Goal: Task Accomplishment & Management: Manage account settings

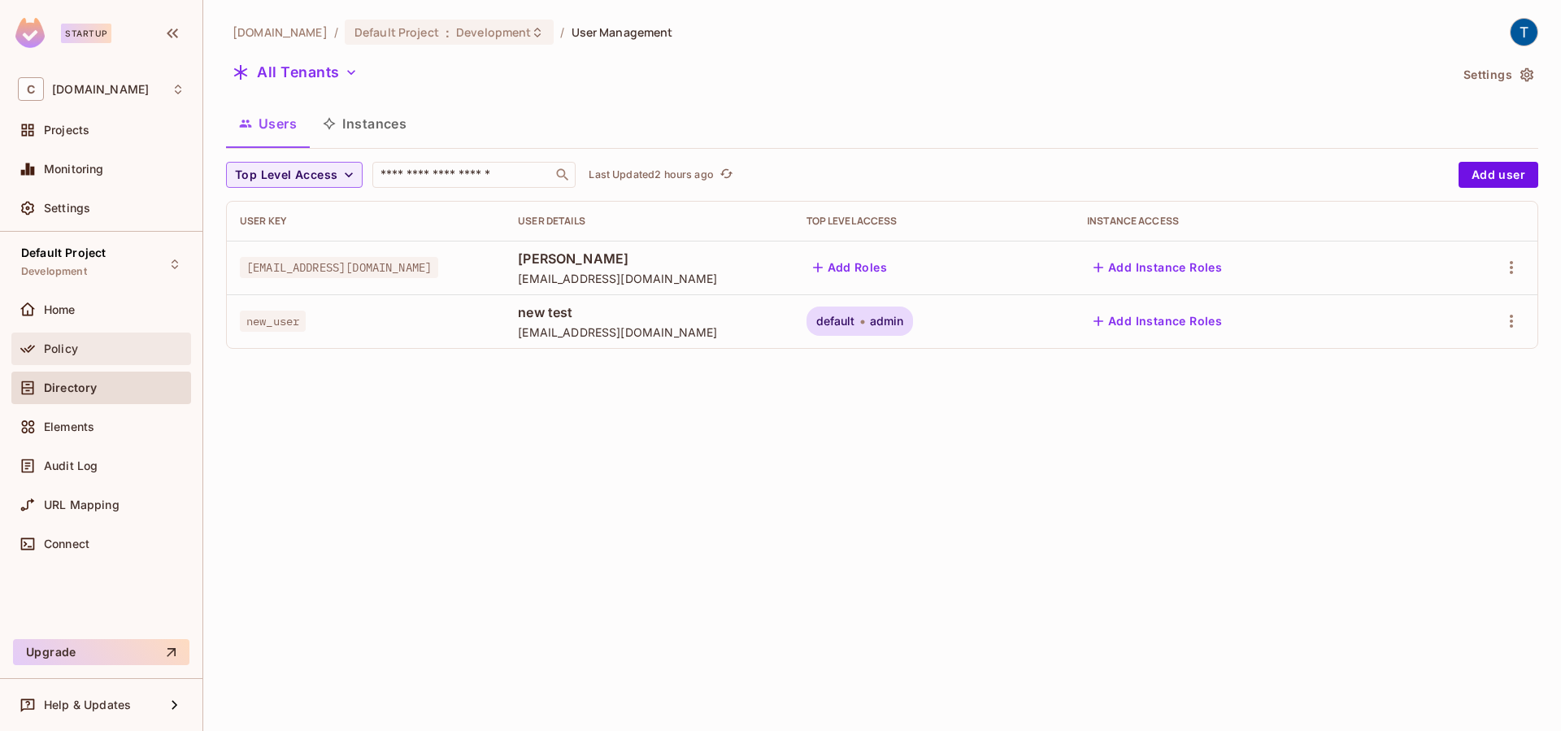
click at [89, 348] on div "Policy" at bounding box center [114, 348] width 141 height 13
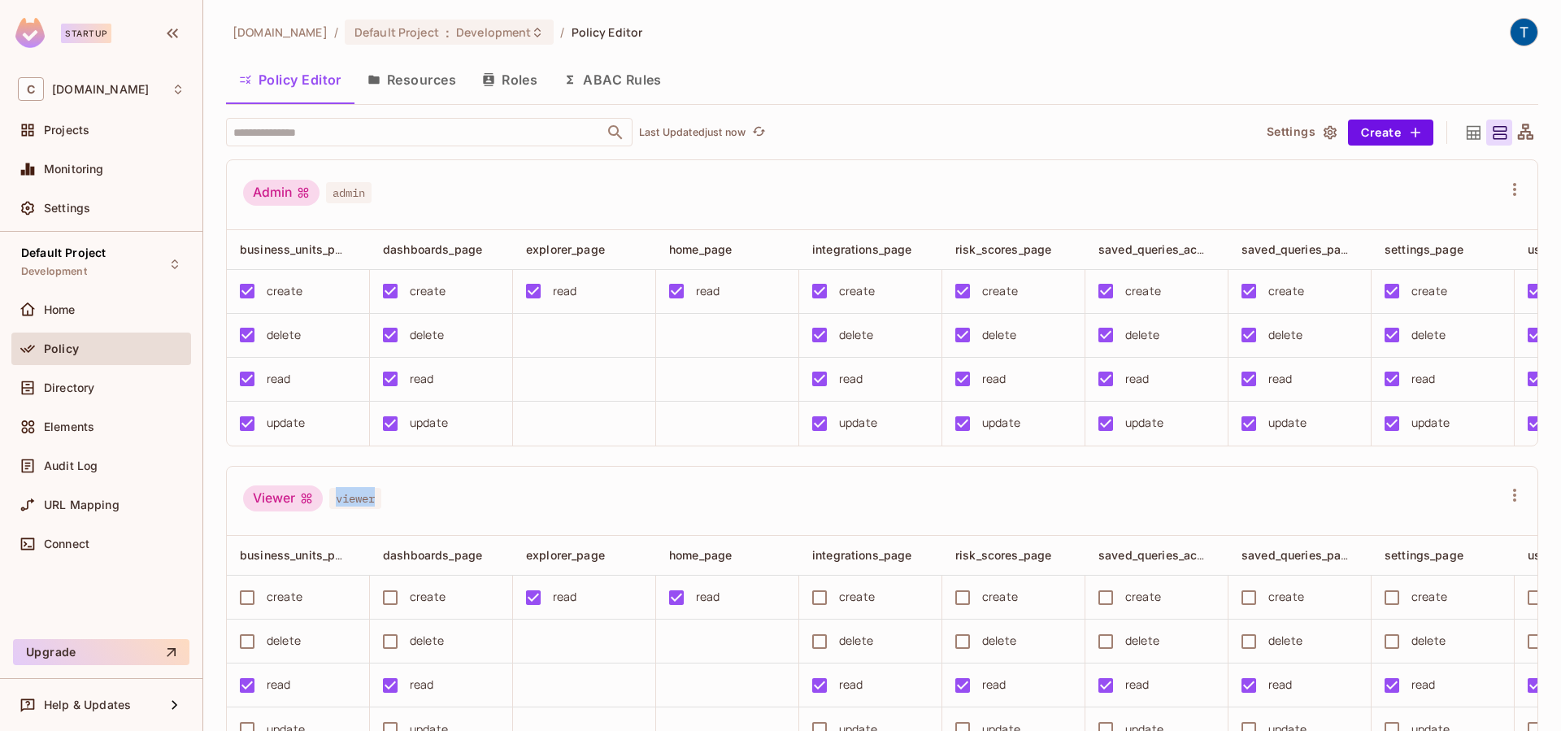
drag, startPoint x: 399, startPoint y: 516, endPoint x: 337, endPoint y: 515, distance: 62.6
click at [337, 515] on div "Viewer viewer" at bounding box center [872, 500] width 1259 height 31
copy span "viewer"
click at [559, 516] on div "Viewer viewer" at bounding box center [872, 500] width 1259 height 31
click at [368, 509] on span "viewer" at bounding box center [355, 498] width 52 height 21
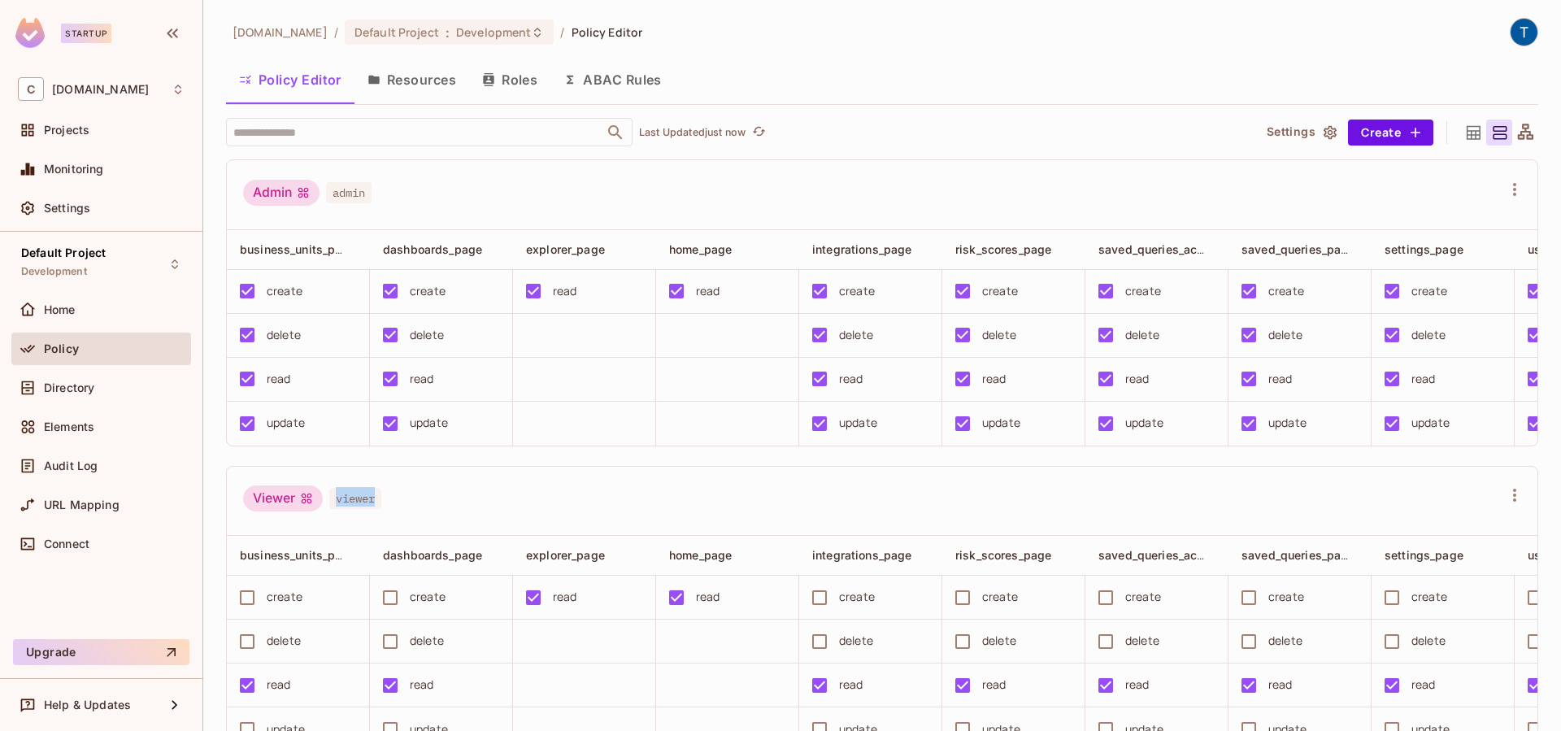
click at [368, 509] on span "viewer" at bounding box center [355, 498] width 52 height 21
click at [286, 505] on div "Viewer" at bounding box center [283, 498] width 80 height 26
click at [381, 509] on span "viewer" at bounding box center [355, 498] width 52 height 21
drag, startPoint x: 381, startPoint y: 513, endPoint x: 346, endPoint y: 512, distance: 35.8
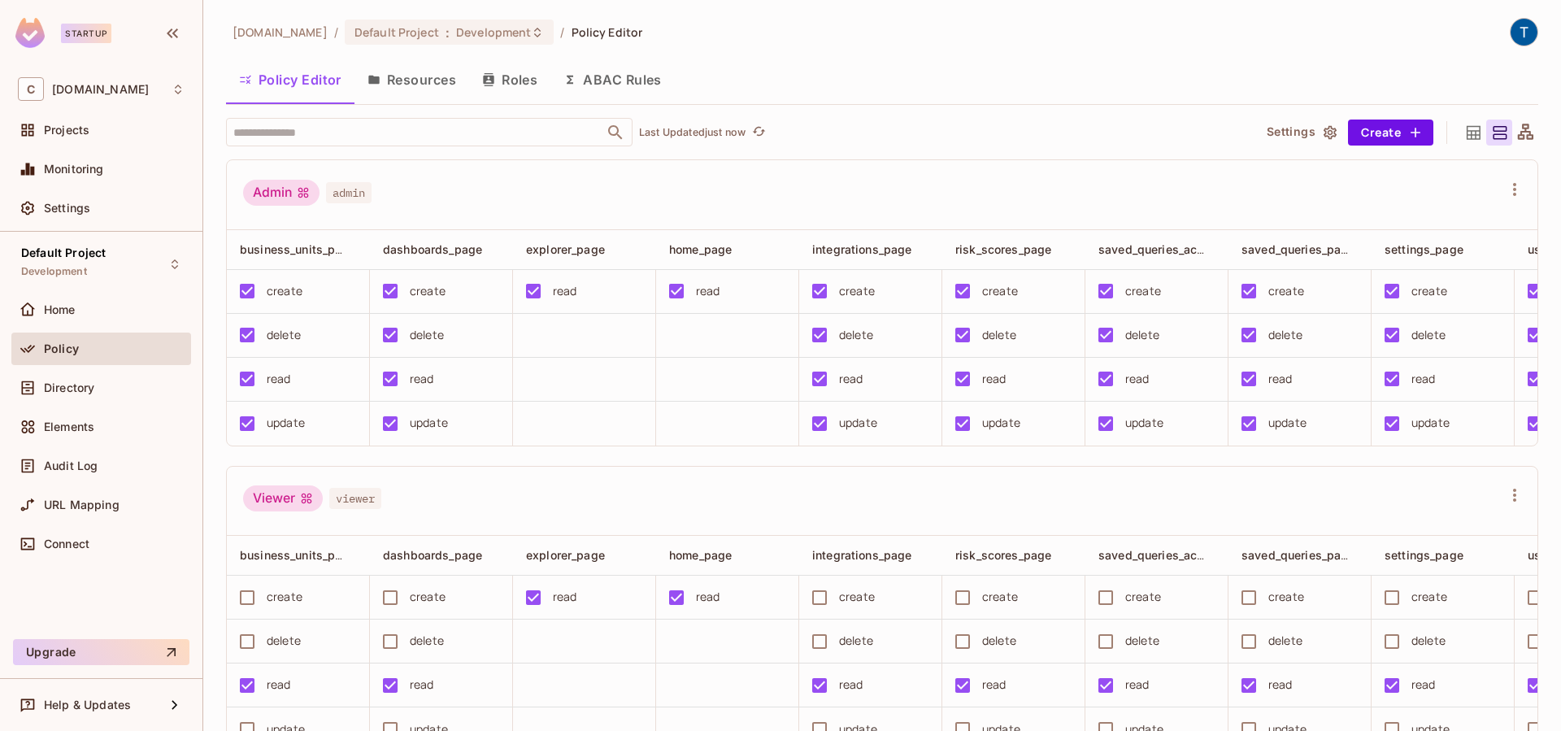
click at [381, 509] on span "viewer" at bounding box center [355, 498] width 52 height 21
click at [366, 509] on span "viewer" at bounding box center [355, 498] width 52 height 21
click at [263, 508] on div "Viewer" at bounding box center [283, 498] width 80 height 26
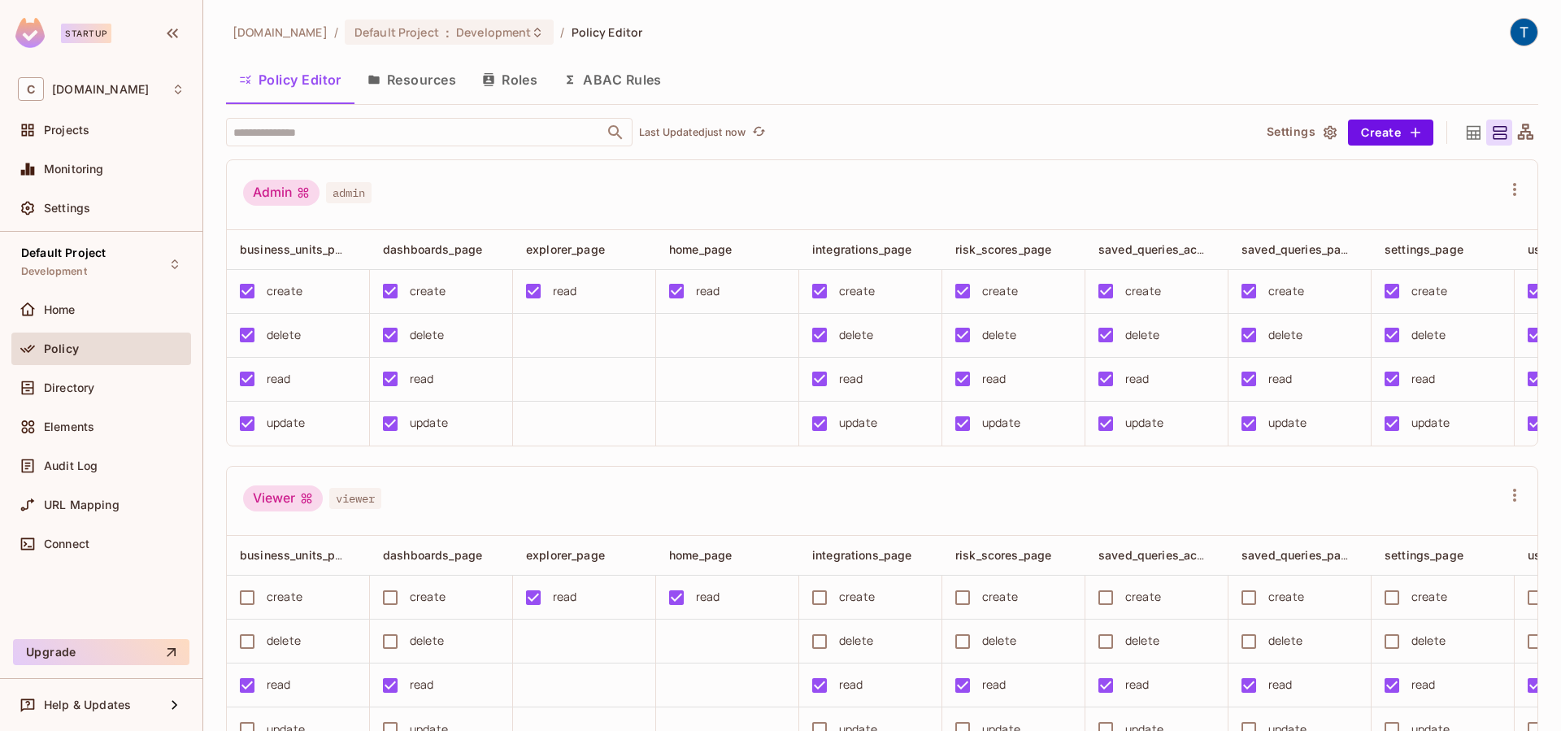
click at [350, 507] on span "viewer" at bounding box center [355, 498] width 52 height 21
click at [512, 86] on button "Roles" at bounding box center [509, 79] width 81 height 41
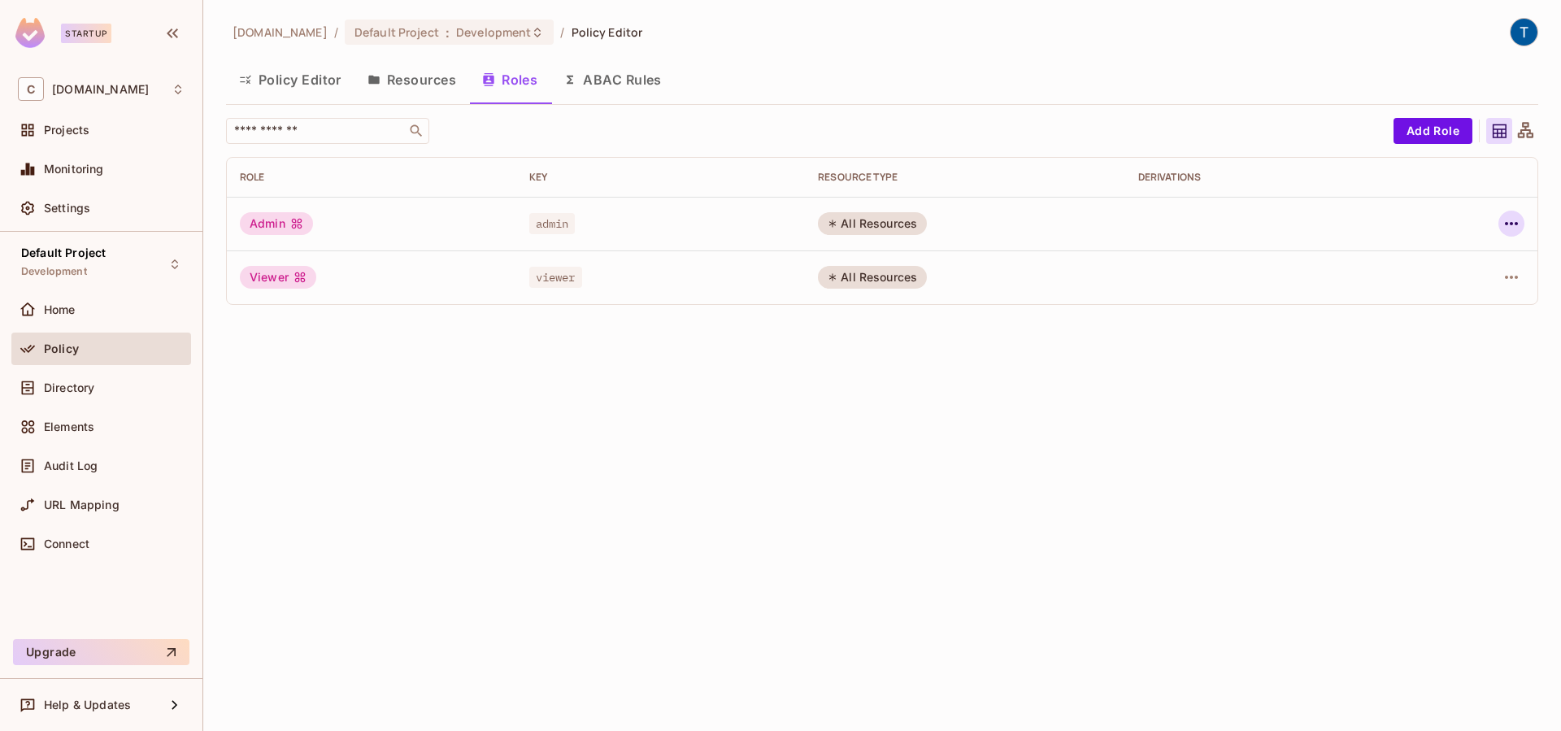
click at [1509, 224] on icon "button" at bounding box center [1512, 224] width 20 height 20
click at [1456, 250] on span "Edit Role" at bounding box center [1439, 261] width 59 height 26
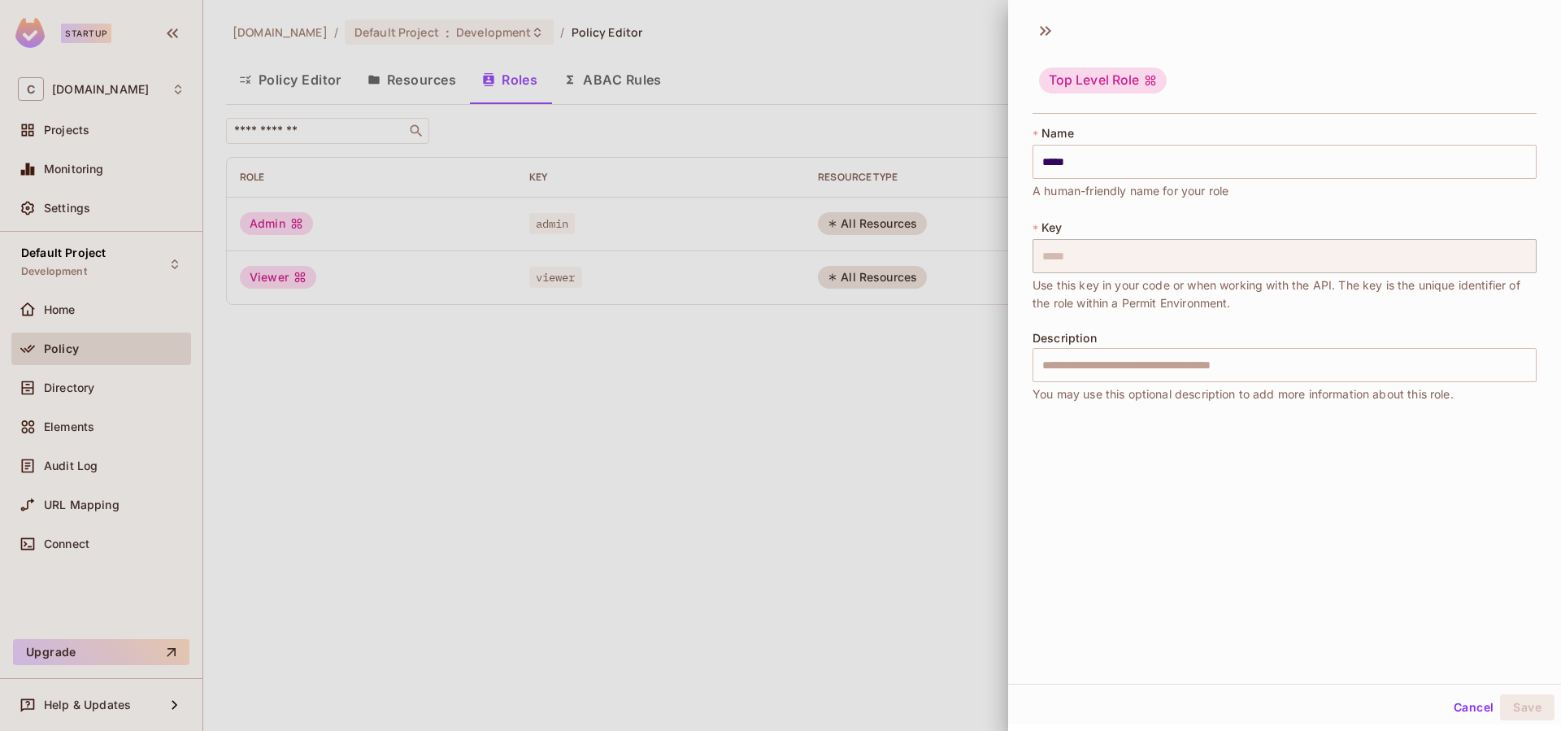
click at [1455, 713] on button "Cancel" at bounding box center [1473, 707] width 53 height 26
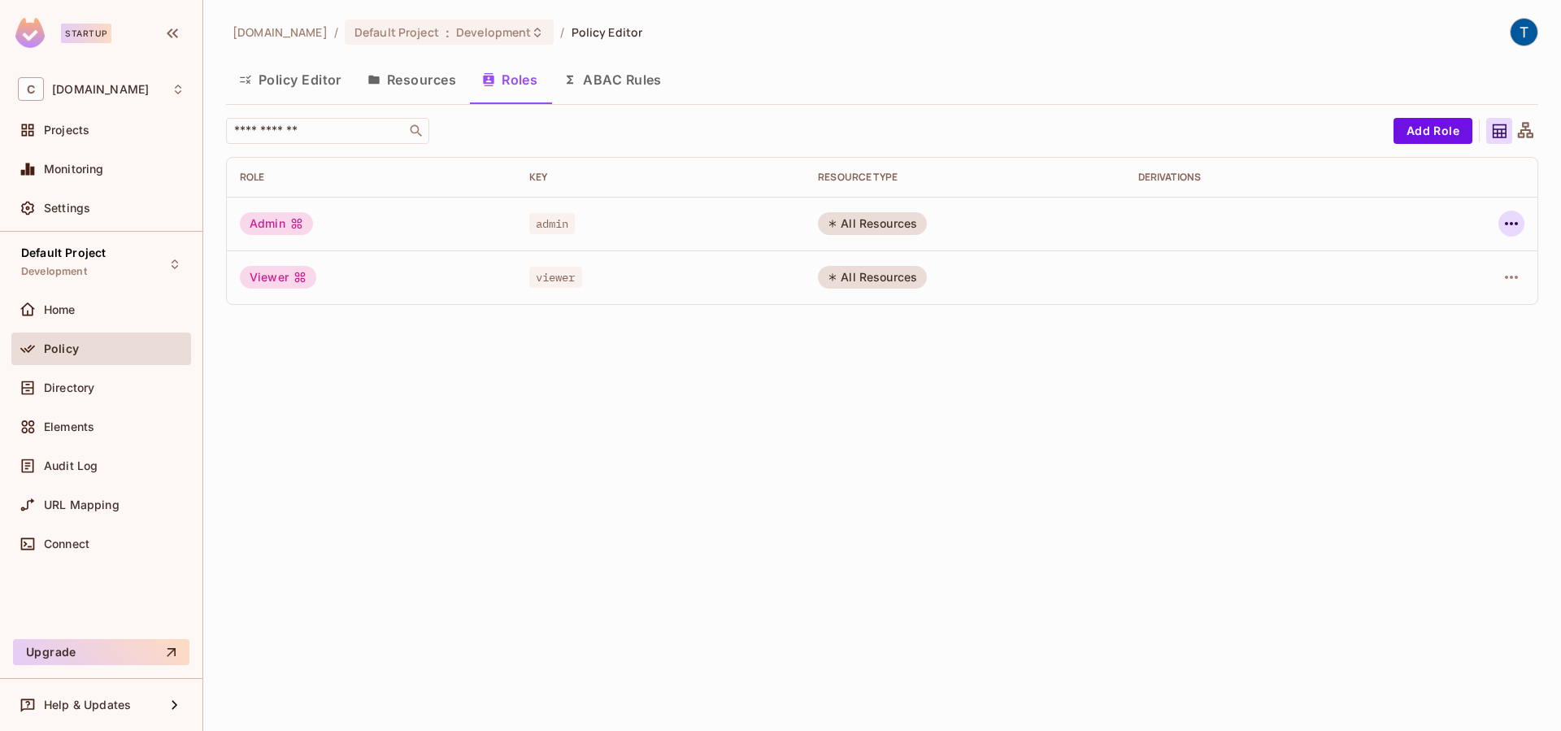
click at [1520, 216] on icon "button" at bounding box center [1512, 224] width 20 height 20
click at [1488, 305] on span "Edit Attributes" at bounding box center [1455, 297] width 90 height 26
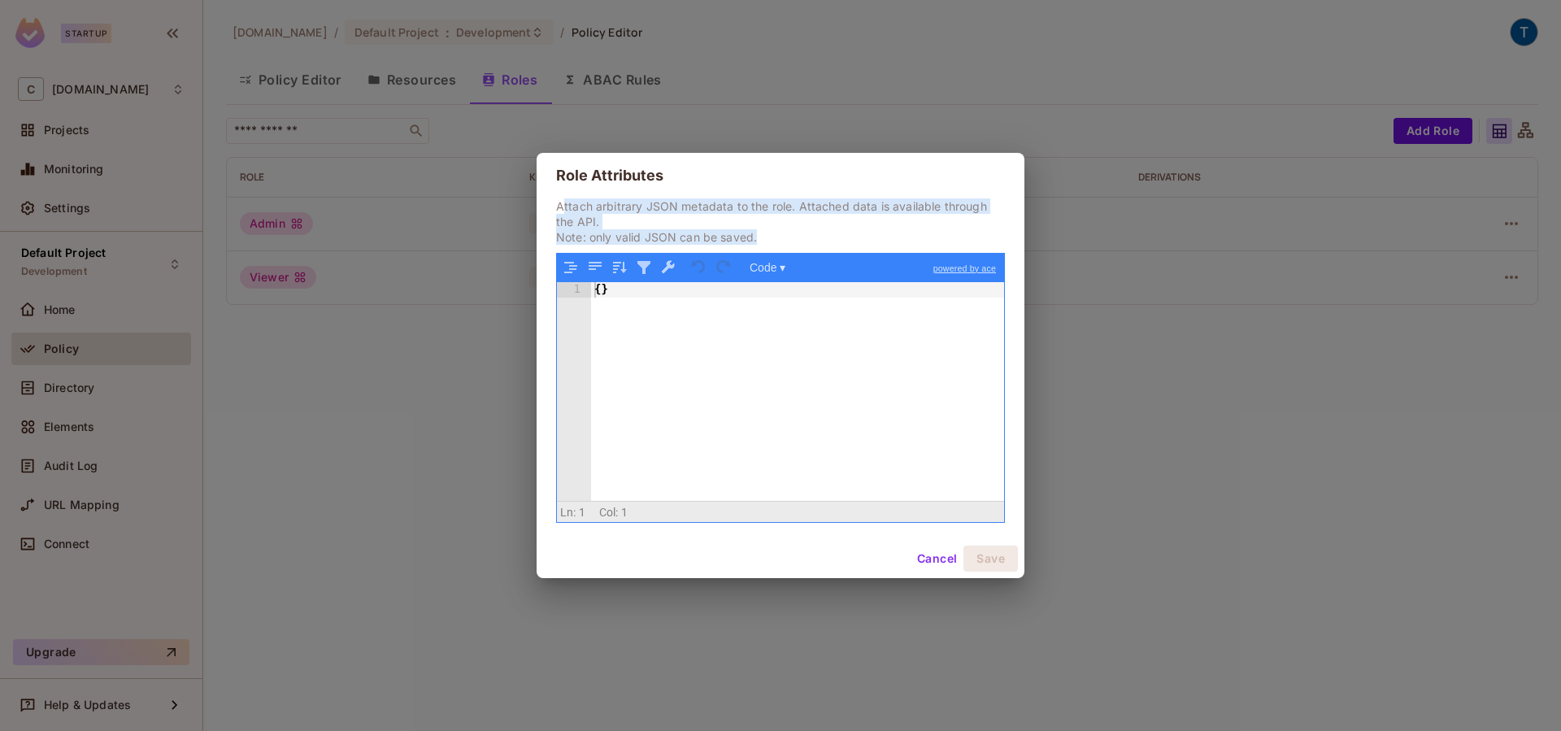
drag, startPoint x: 561, startPoint y: 209, endPoint x: 782, endPoint y: 229, distance: 222.1
click at [782, 229] on p "Attach arbitrary JSON metadata to the role. Attached data is available through …" at bounding box center [780, 221] width 449 height 46
click at [930, 564] on button "Cancel" at bounding box center [937, 559] width 53 height 26
